Goal: Browse casually

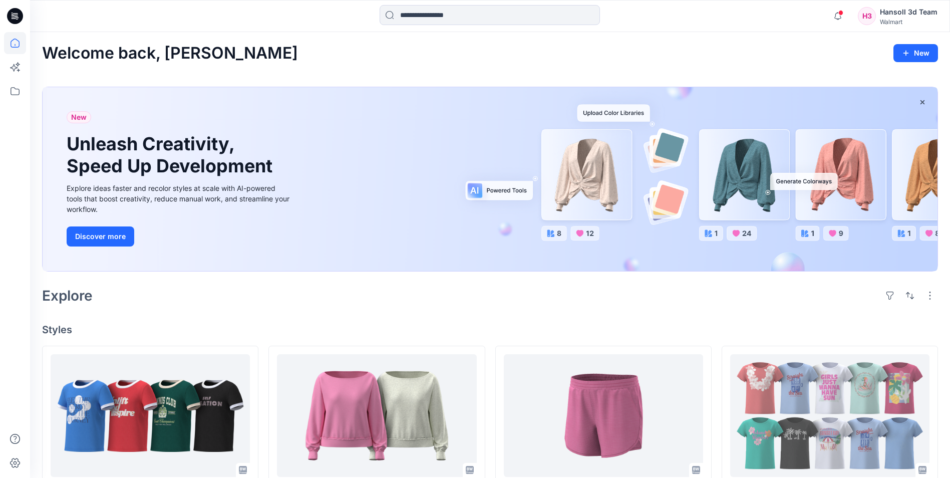
click at [16, 21] on icon at bounding box center [15, 16] width 16 height 16
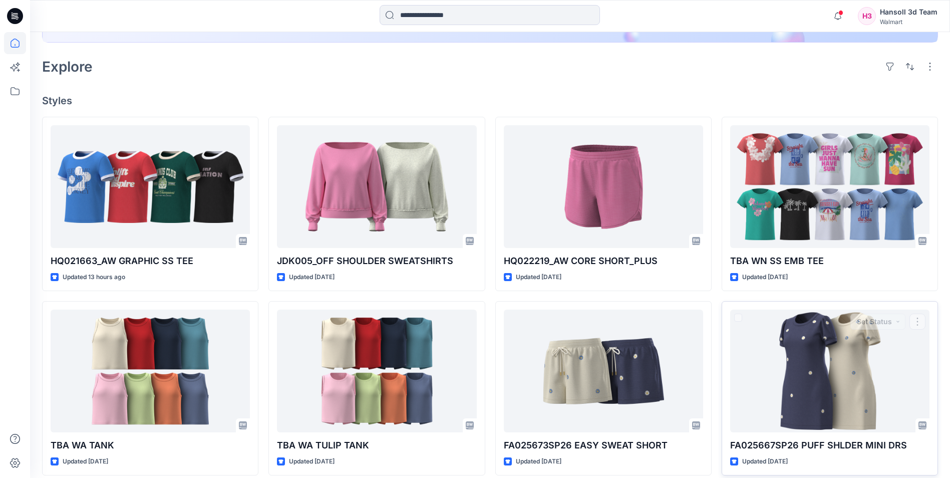
scroll to position [351, 0]
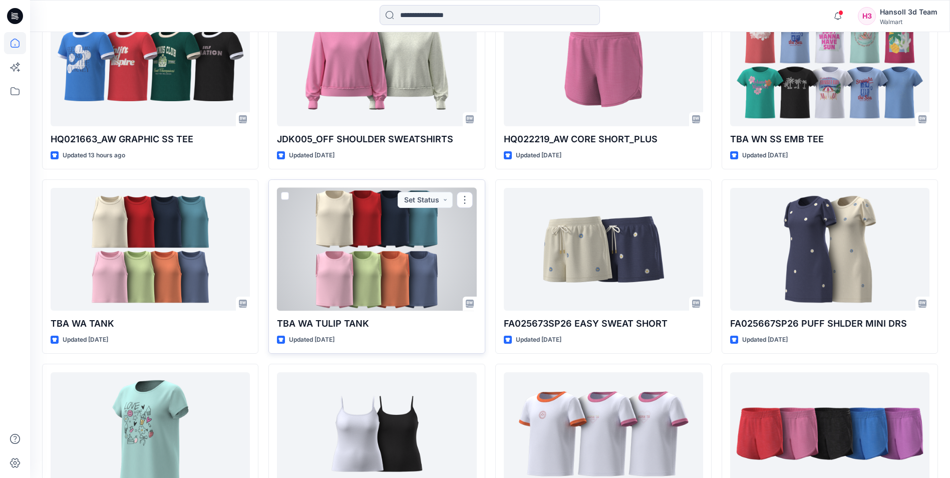
click at [381, 294] on div at bounding box center [376, 249] width 199 height 123
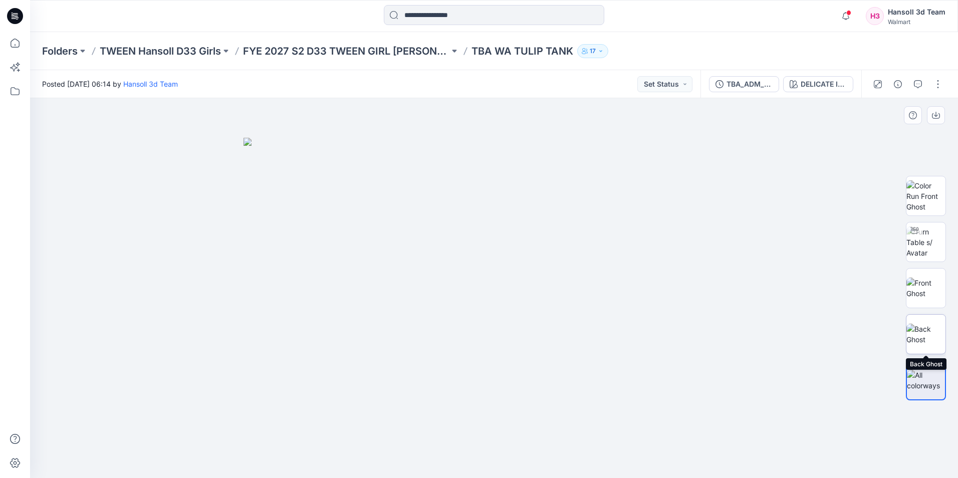
click at [930, 331] on img at bounding box center [925, 334] width 39 height 21
click at [930, 245] on img at bounding box center [925, 242] width 39 height 32
drag, startPoint x: 583, startPoint y: 460, endPoint x: 728, endPoint y: 393, distance: 160.5
click at [586, 465] on icon at bounding box center [495, 448] width 303 height 38
click at [810, 356] on div at bounding box center [494, 288] width 928 height 380
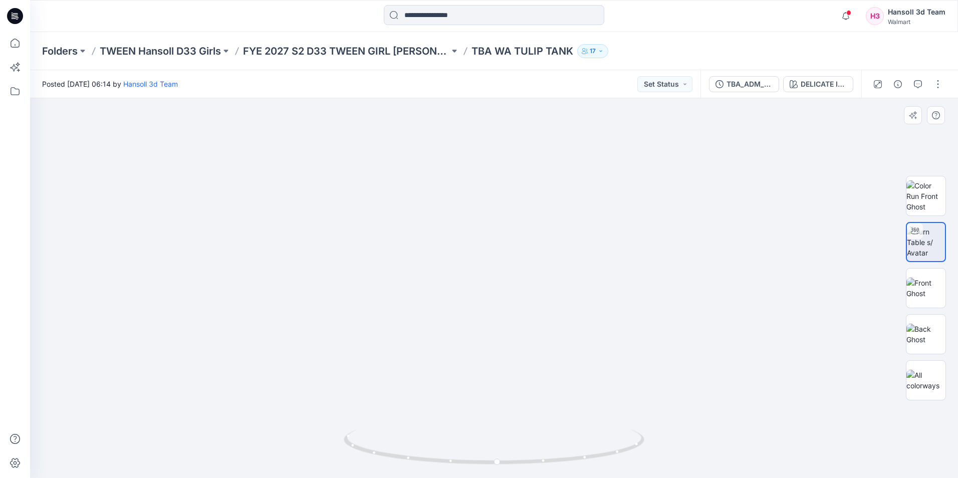
click at [855, 294] on div at bounding box center [494, 288] width 928 height 380
click at [749, 317] on img at bounding box center [494, 254] width 516 height 448
click at [322, 281] on img at bounding box center [494, 254] width 516 height 448
